Goal: Transaction & Acquisition: Purchase product/service

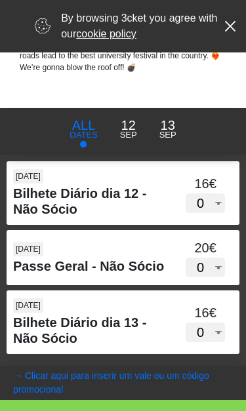
scroll to position [787, 0]
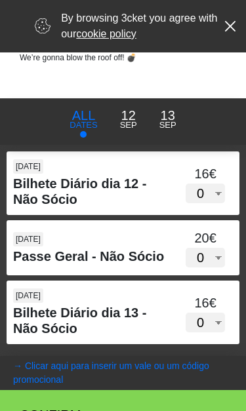
click at [213, 266] on select "0 1 2 3 4 5 6 7 8 9 10 11 12 13 14 15" at bounding box center [205, 258] width 39 height 20
select select "2"
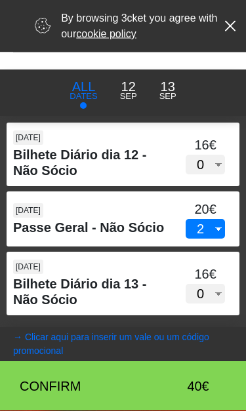
scroll to position [853, 0]
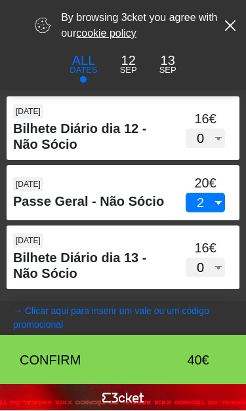
click at [171, 357] on div "40€" at bounding box center [183, 361] width 52 height 20
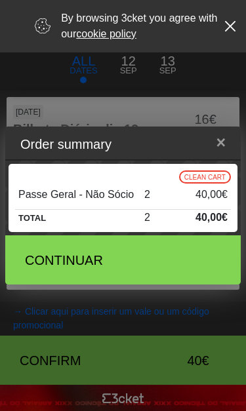
click at [95, 268] on div "Continuar" at bounding box center [90, 261] width 131 height 20
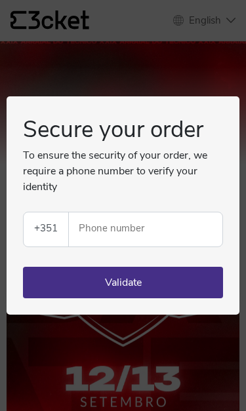
click at [157, 237] on input "Phone number" at bounding box center [150, 230] width 143 height 34
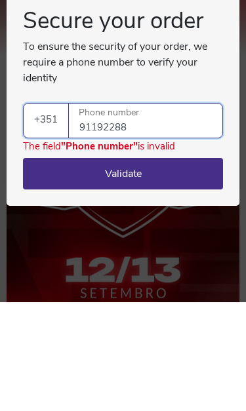
type input "911922888"
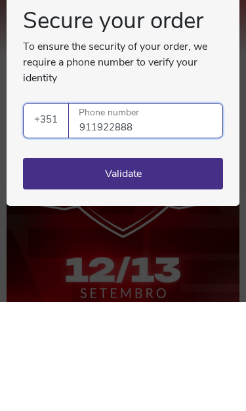
click at [59, 267] on button "Validate" at bounding box center [123, 282] width 200 height 31
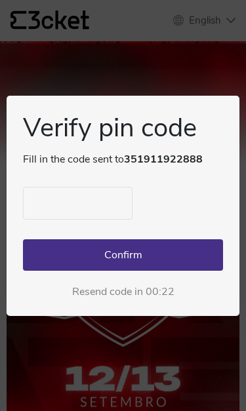
click at [52, 201] on input "text" at bounding box center [78, 203] width 110 height 33
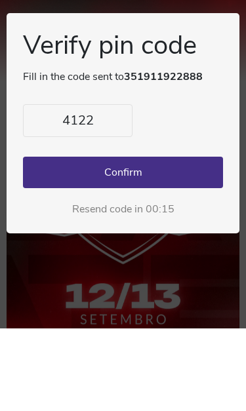
type input "4122"
click at [173, 239] on button "Confirm" at bounding box center [123, 254] width 200 height 31
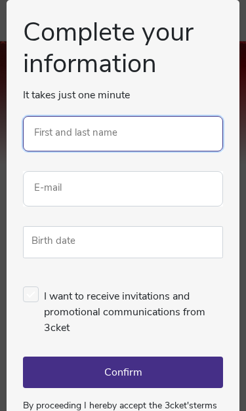
click at [164, 135] on input "First and last name" at bounding box center [123, 133] width 200 height 35
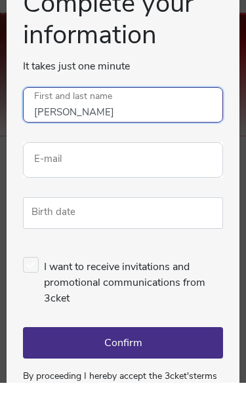
type input "[PERSON_NAME]"
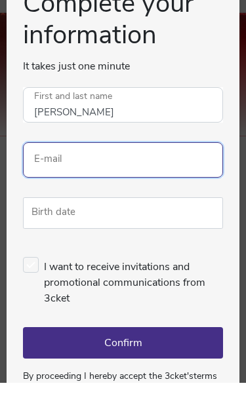
click at [175, 171] on input "E-mail" at bounding box center [123, 188] width 200 height 35
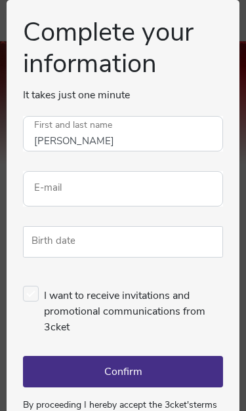
type input "[EMAIL_ADDRESS][DOMAIN_NAME]"
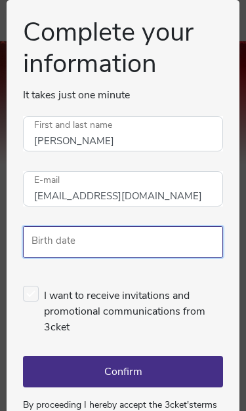
click at [171, 241] on input "Birth date" at bounding box center [123, 242] width 200 height 32
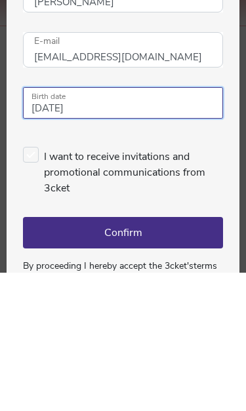
type input "11/08/2007"
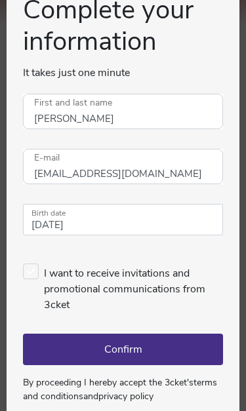
scroll to position [22, 0]
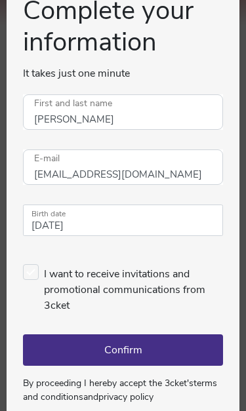
click at [149, 359] on button "Confirm" at bounding box center [123, 350] width 200 height 31
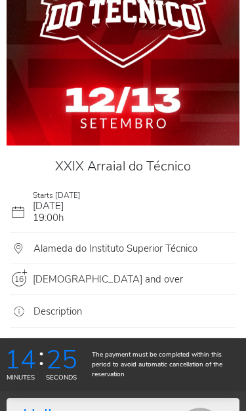
scroll to position [360, 0]
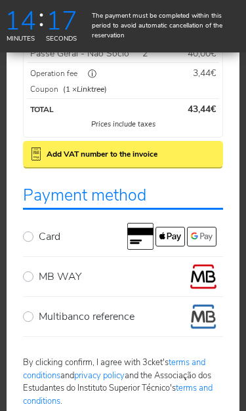
click at [40, 283] on label "MB WAY" at bounding box center [131, 277] width 184 height 26
click at [40, 273] on input "MB WAY" at bounding box center [43, 268] width 9 height 9
radio input "true"
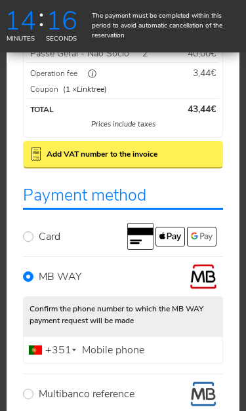
click at [159, 354] on input "Mobile phone" at bounding box center [123, 351] width 200 height 28
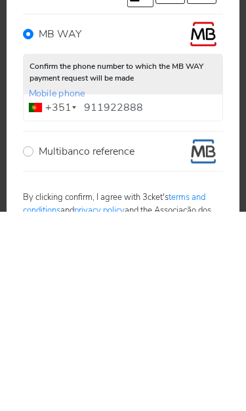
type input "911922888"
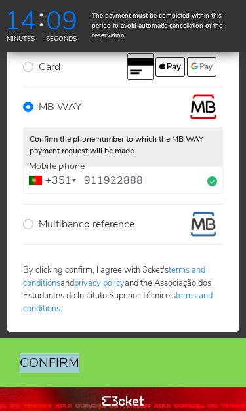
click at [216, 339] on div "Confirm" at bounding box center [123, 363] width 226 height 49
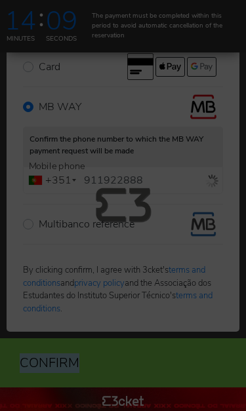
click at [220, 359] on div at bounding box center [123, 205] width 246 height 411
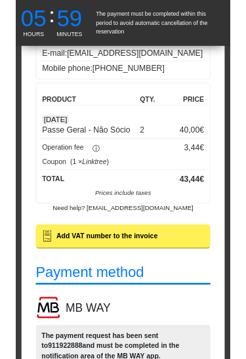
scroll to position [781, 0]
